Goal: Find specific page/section: Find specific page/section

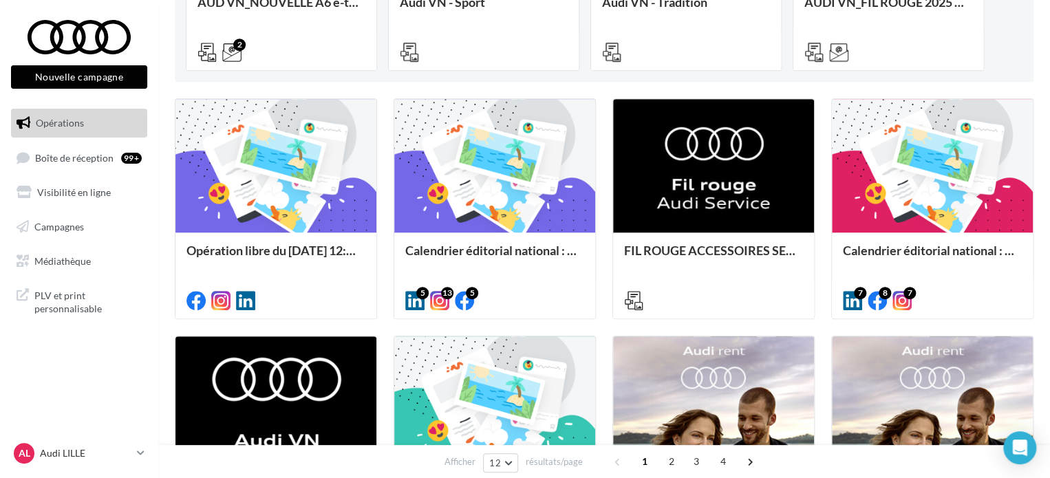
scroll to position [413, 0]
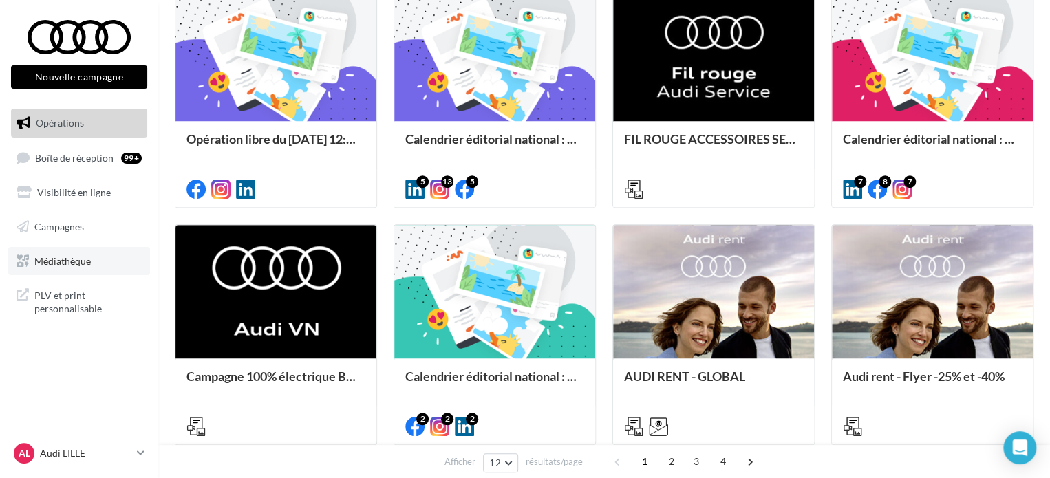
click at [72, 268] on link "Médiathèque" at bounding box center [79, 261] width 142 height 29
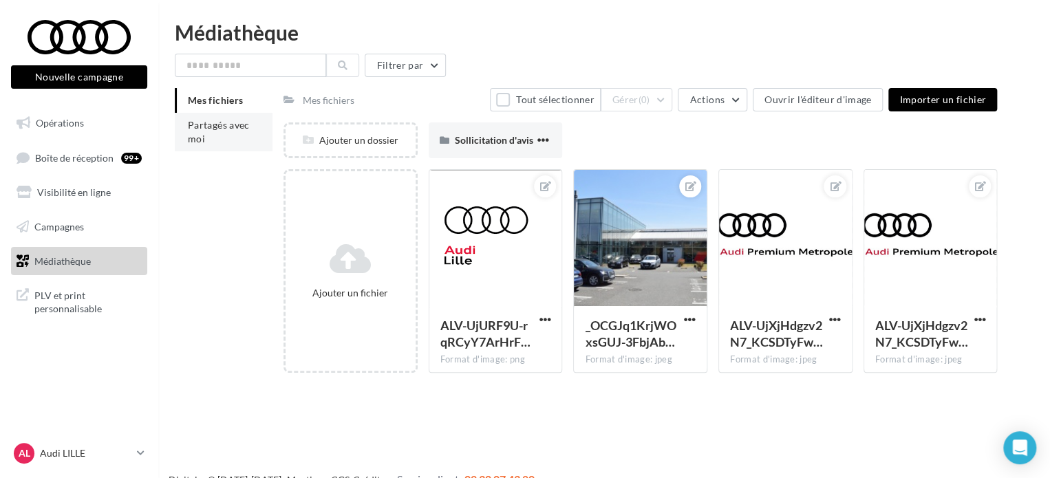
click at [215, 142] on li "Partagés avec moi" at bounding box center [224, 132] width 98 height 39
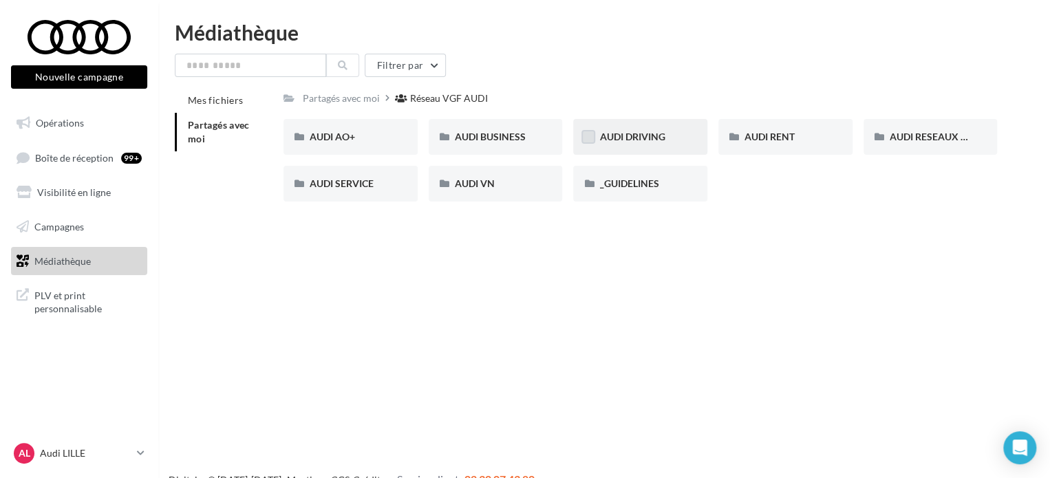
click at [593, 134] on label at bounding box center [588, 137] width 14 height 14
click at [588, 140] on icon at bounding box center [588, 137] width 10 height 10
click at [628, 135] on span "AUDI DRIVING" at bounding box center [631, 137] width 65 height 12
